Goal: Task Accomplishment & Management: Use online tool/utility

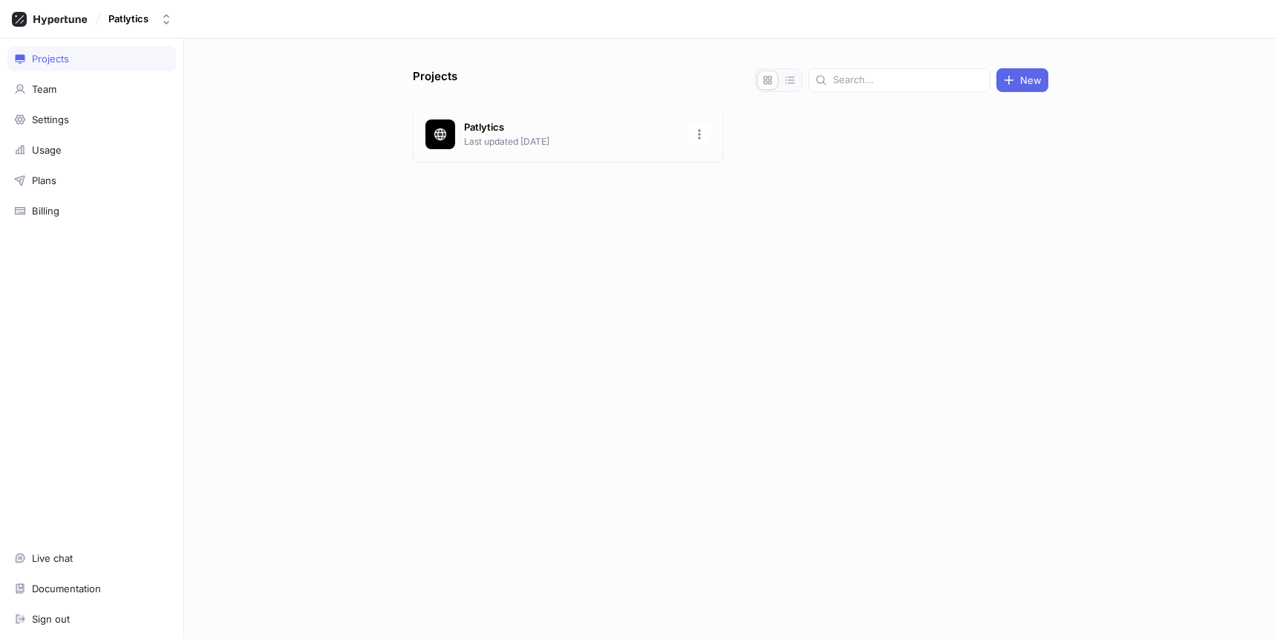
click at [474, 127] on p "Patlytics" at bounding box center [571, 127] width 215 height 15
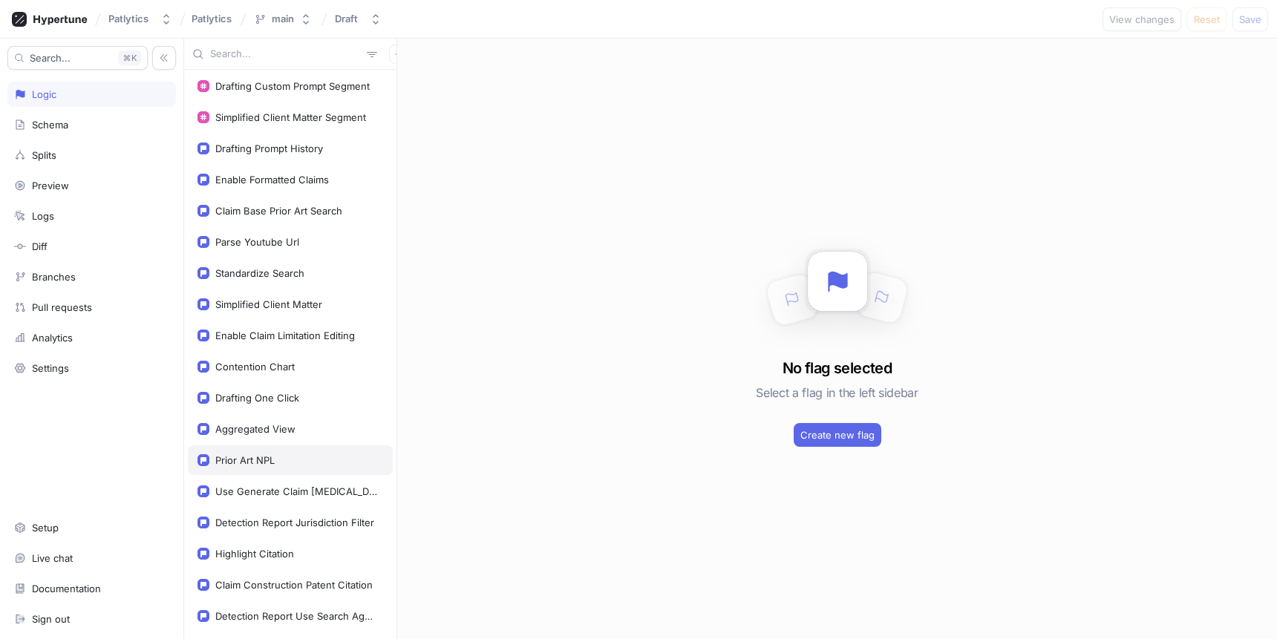
scroll to position [713, 0]
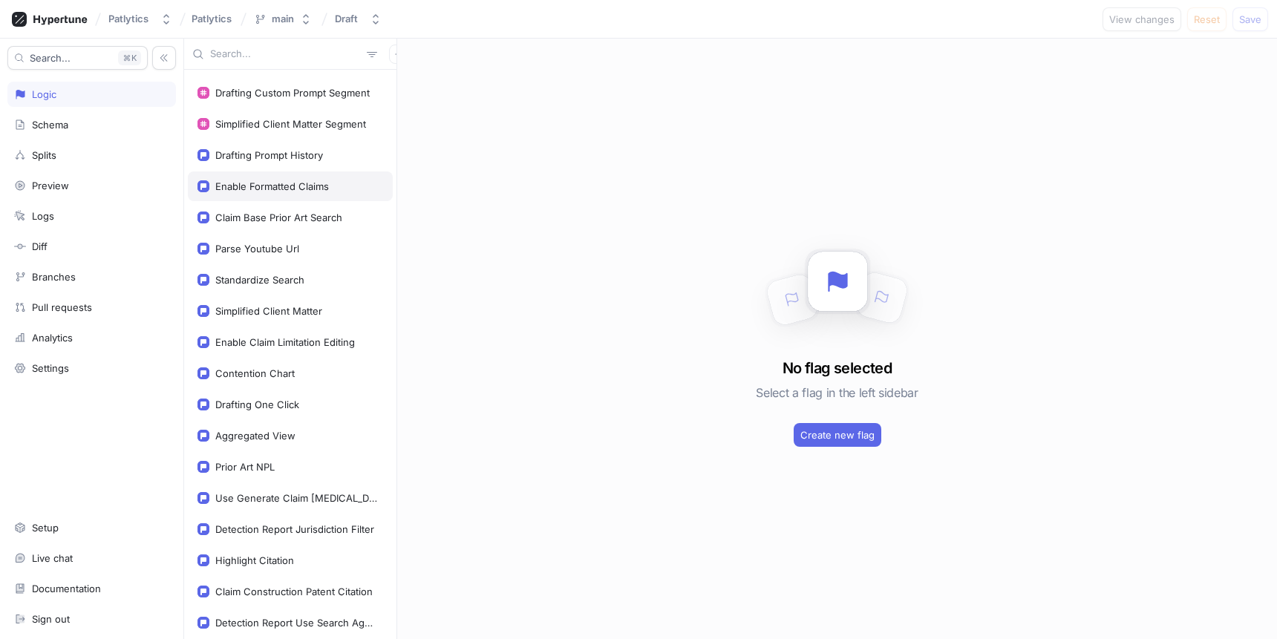
click at [340, 193] on div "Enable Formatted Claims" at bounding box center [290, 186] width 205 height 30
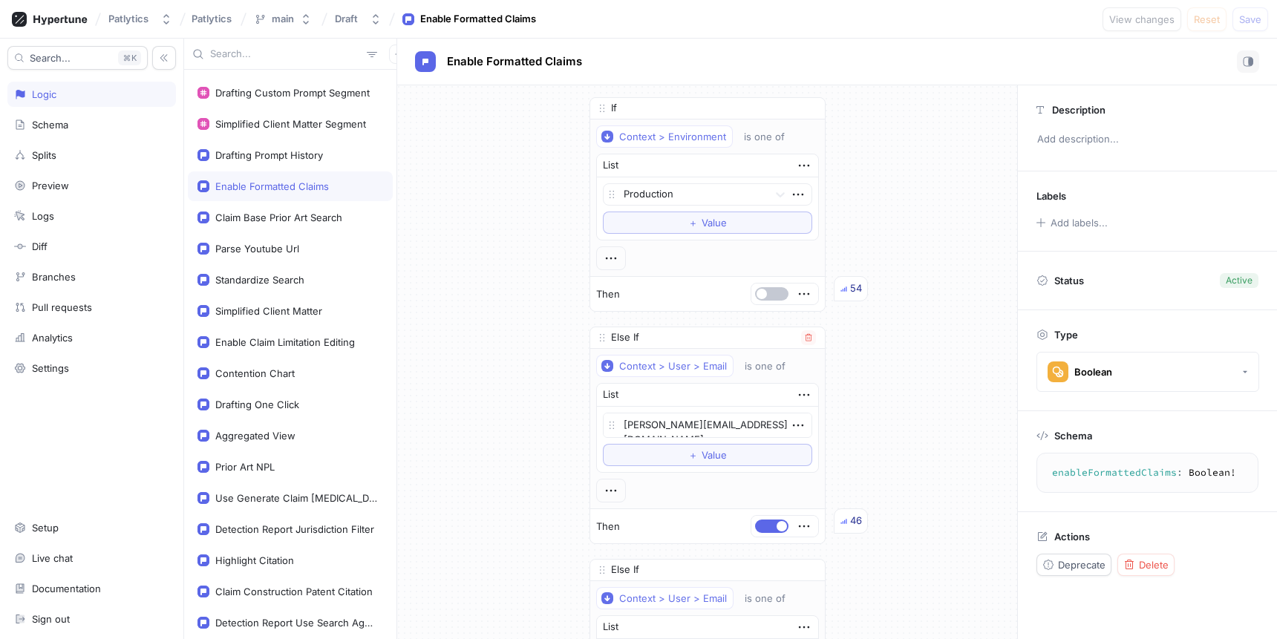
drag, startPoint x: 628, startPoint y: 339, endPoint x: 618, endPoint y: 337, distance: 9.9
click at [624, 339] on p "Else If" at bounding box center [625, 337] width 28 height 15
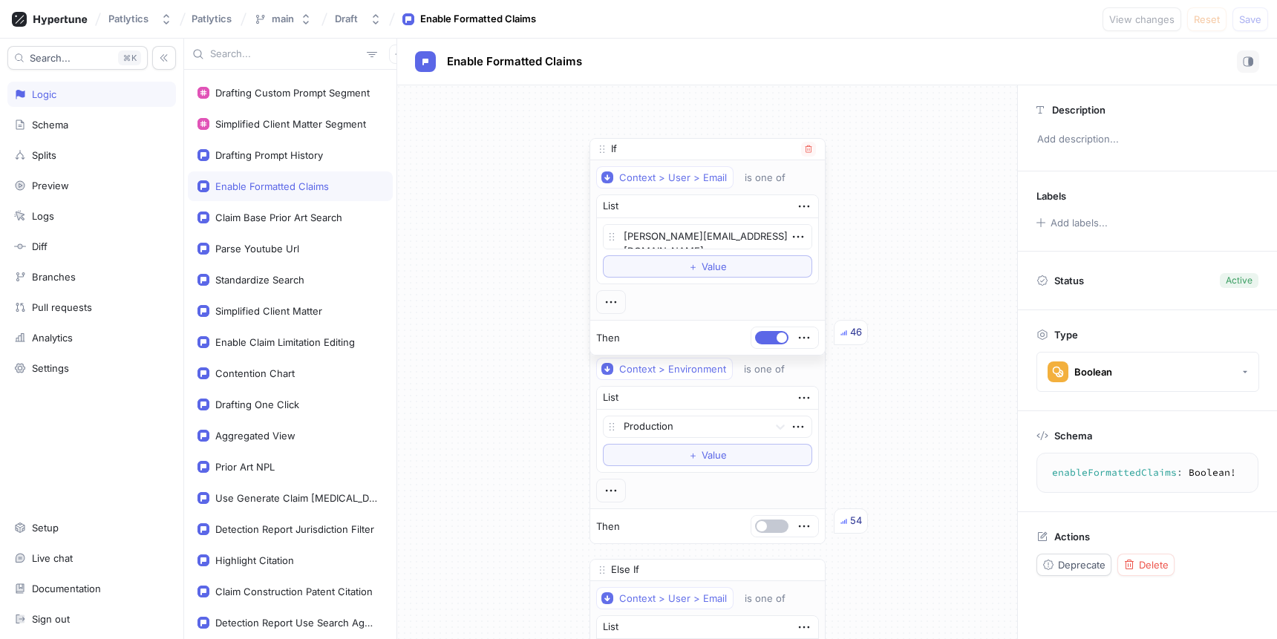
drag, startPoint x: 601, startPoint y: 339, endPoint x: 608, endPoint y: 146, distance: 193.2
click at [608, 146] on span at bounding box center [602, 149] width 24 height 24
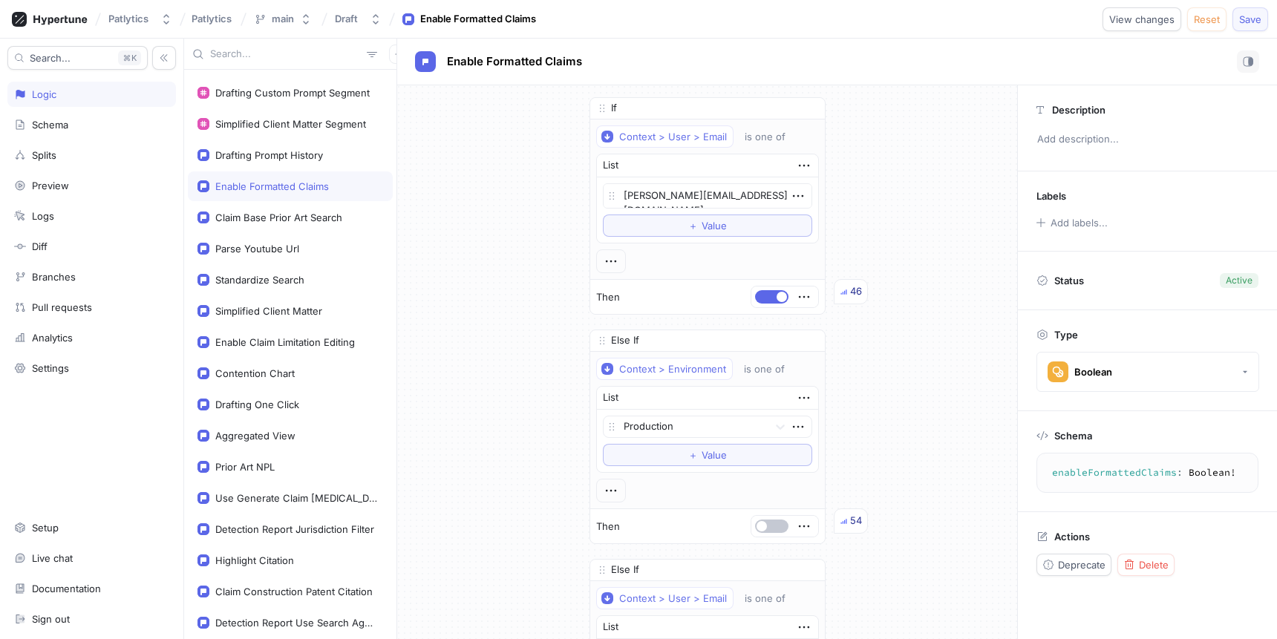
click at [1249, 22] on span "Save" at bounding box center [1250, 19] width 22 height 9
click at [852, 139] on div "If Context > User > Email is one of List [PERSON_NAME][EMAIL_ADDRESS][DOMAIN_NA…" at bounding box center [707, 480] width 620 height 791
click at [563, 212] on div "If Context > User > Email is one of List [PERSON_NAME][EMAIL_ADDRESS][DOMAIN_NA…" at bounding box center [707, 480] width 620 height 791
type textarea "x"
